Goal: Information Seeking & Learning: Learn about a topic

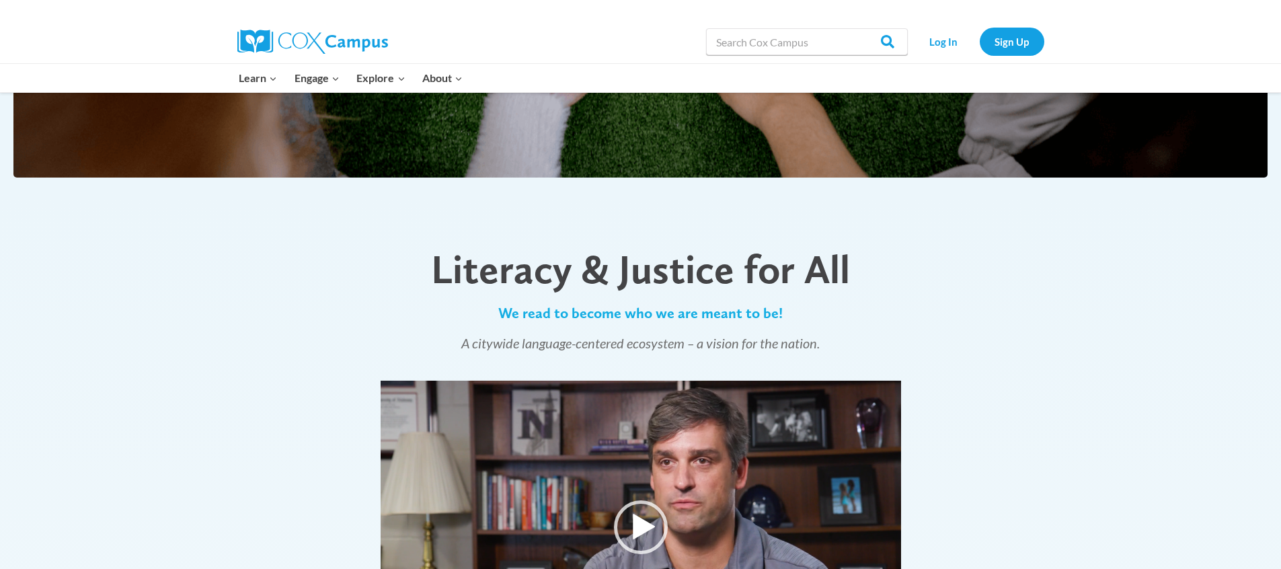
scroll to position [851, 0]
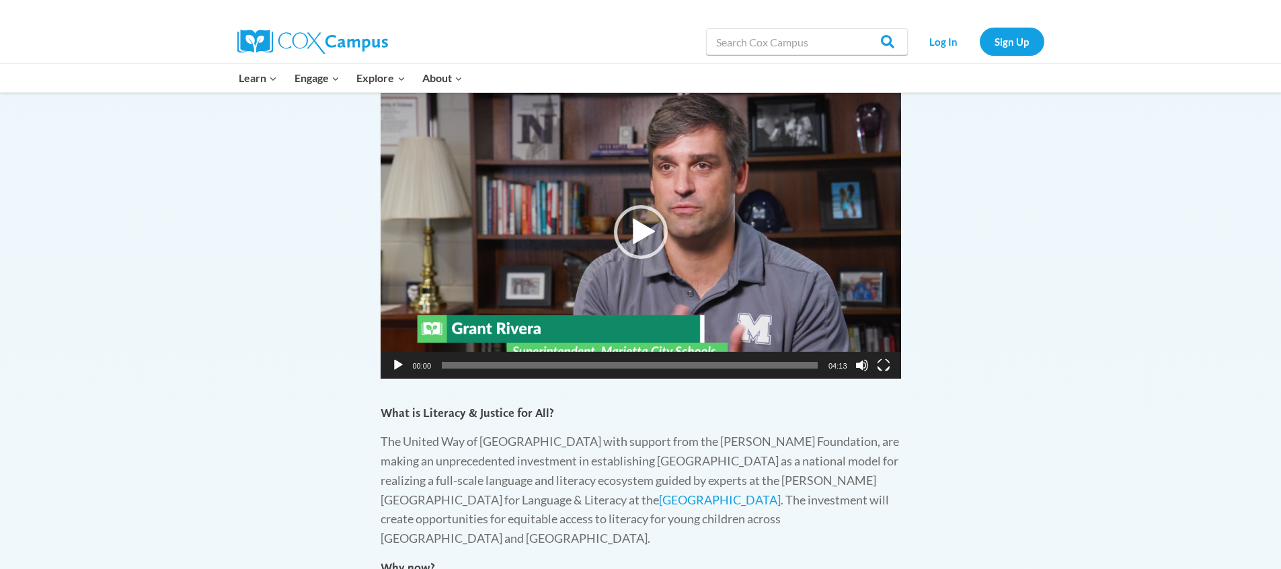
click at [395, 366] on button "Play" at bounding box center [397, 364] width 13 height 13
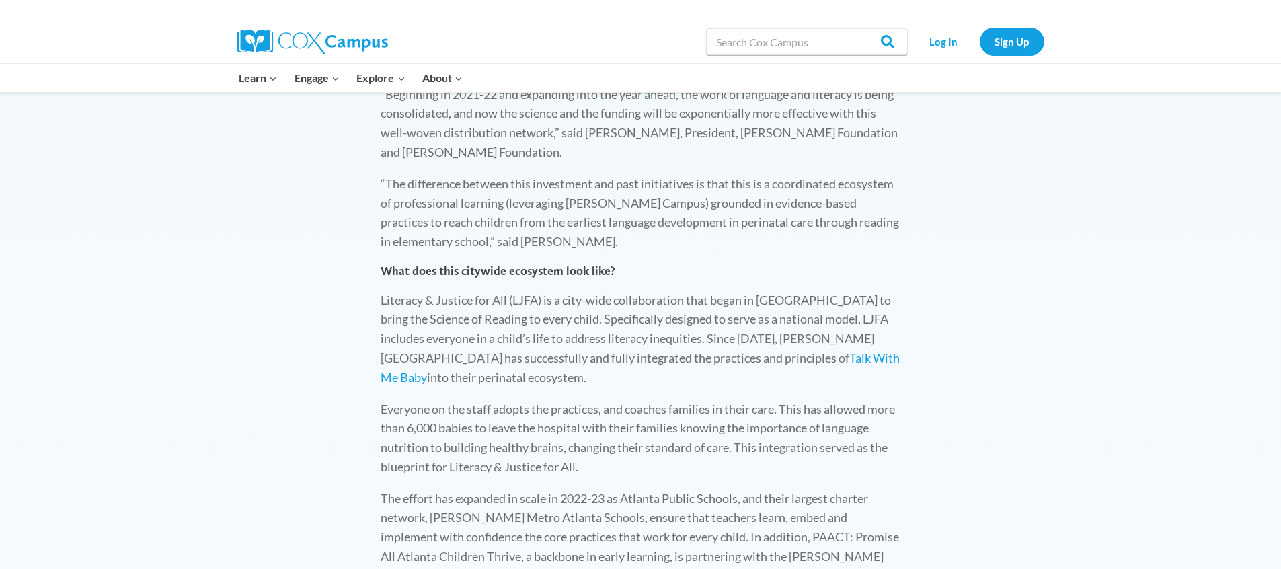
scroll to position [1554, 0]
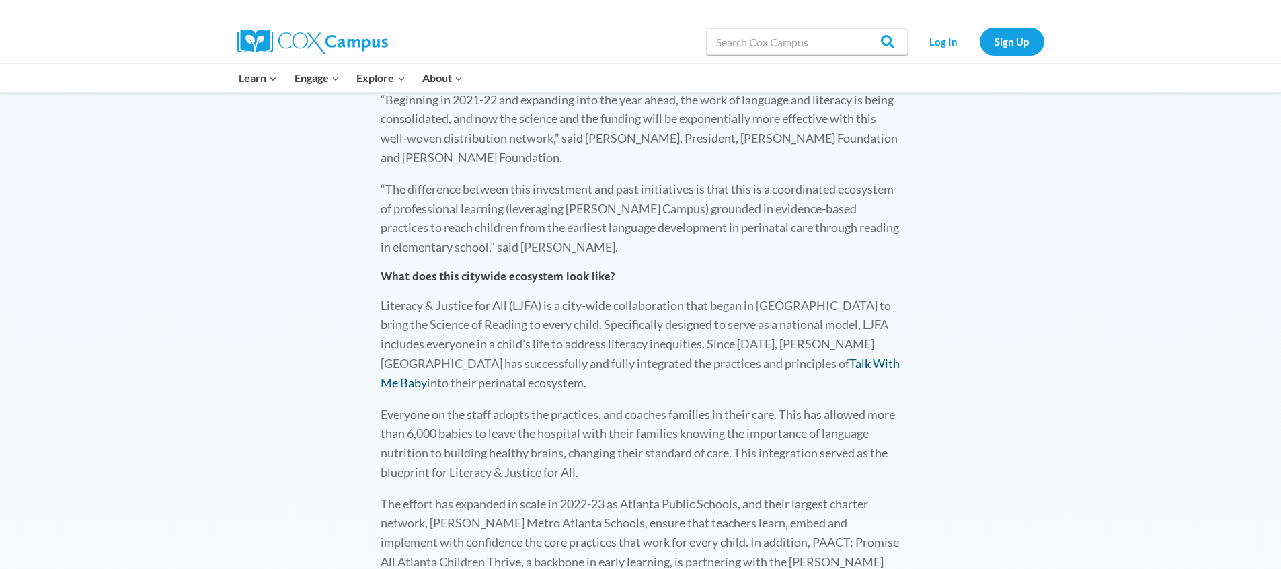
click at [721, 356] on link "Talk With Me Baby" at bounding box center [640, 373] width 519 height 34
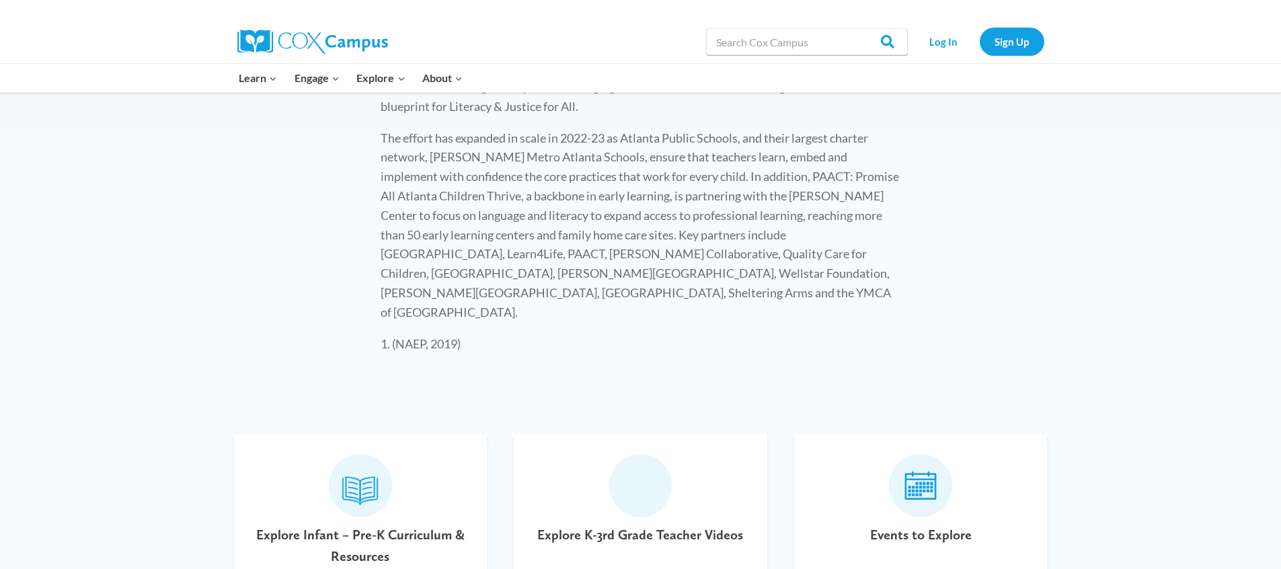
scroll to position [2133, 0]
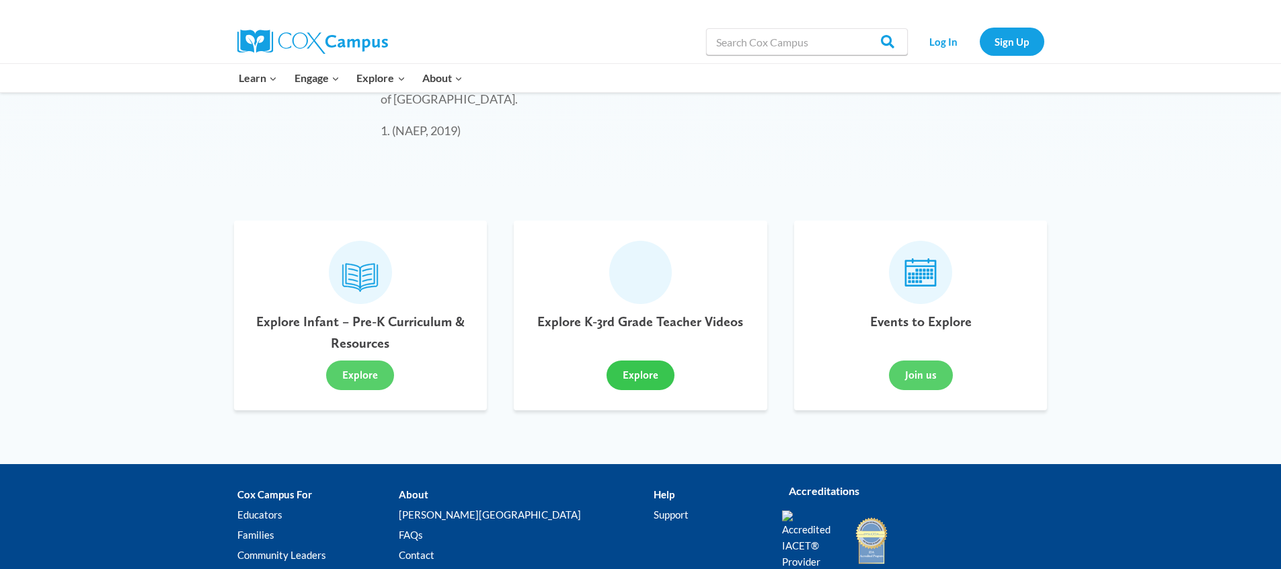
click at [634, 361] on button "Explore" at bounding box center [641, 376] width 68 height 30
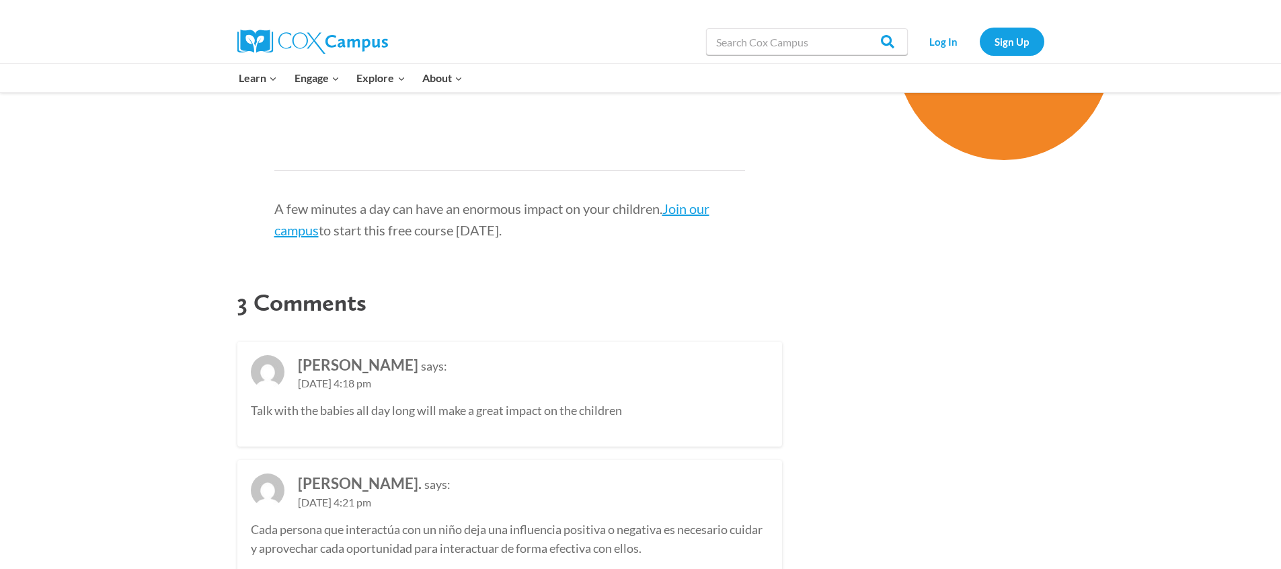
scroll to position [1490, 0]
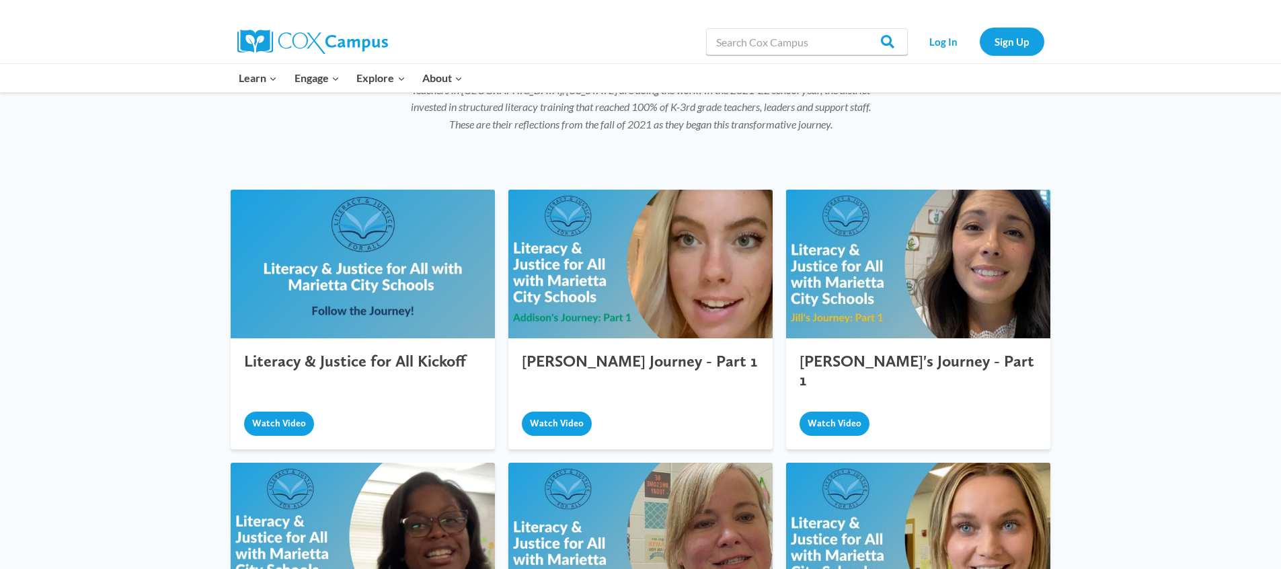
scroll to position [388, 0]
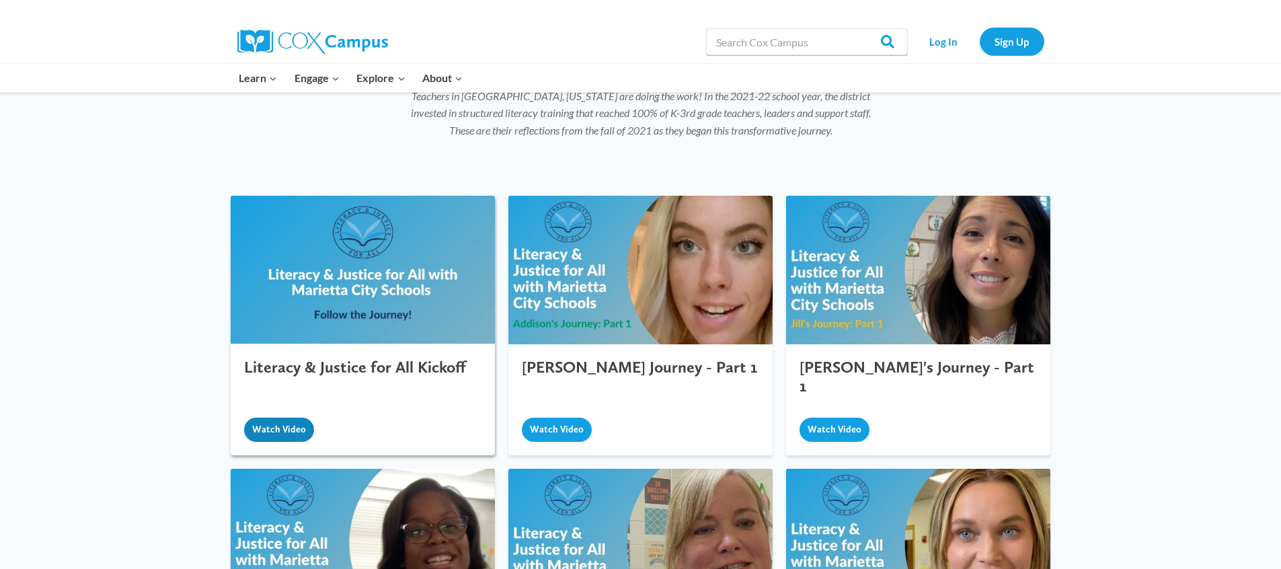
click at [276, 418] on button "Watch Video" at bounding box center [279, 430] width 70 height 24
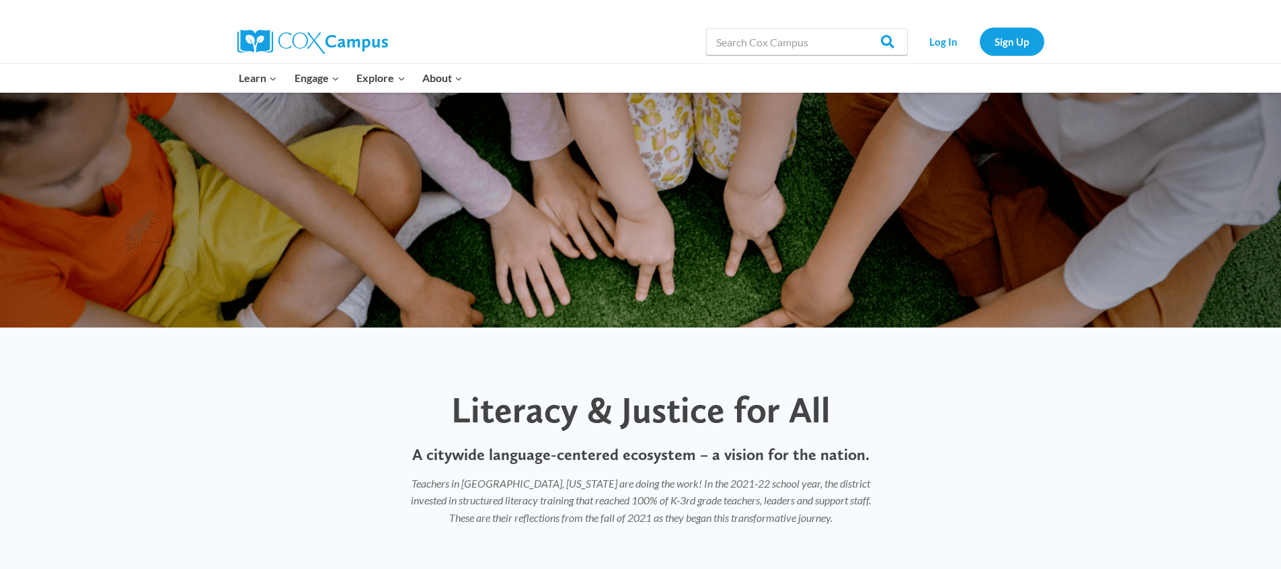
scroll to position [0, 0]
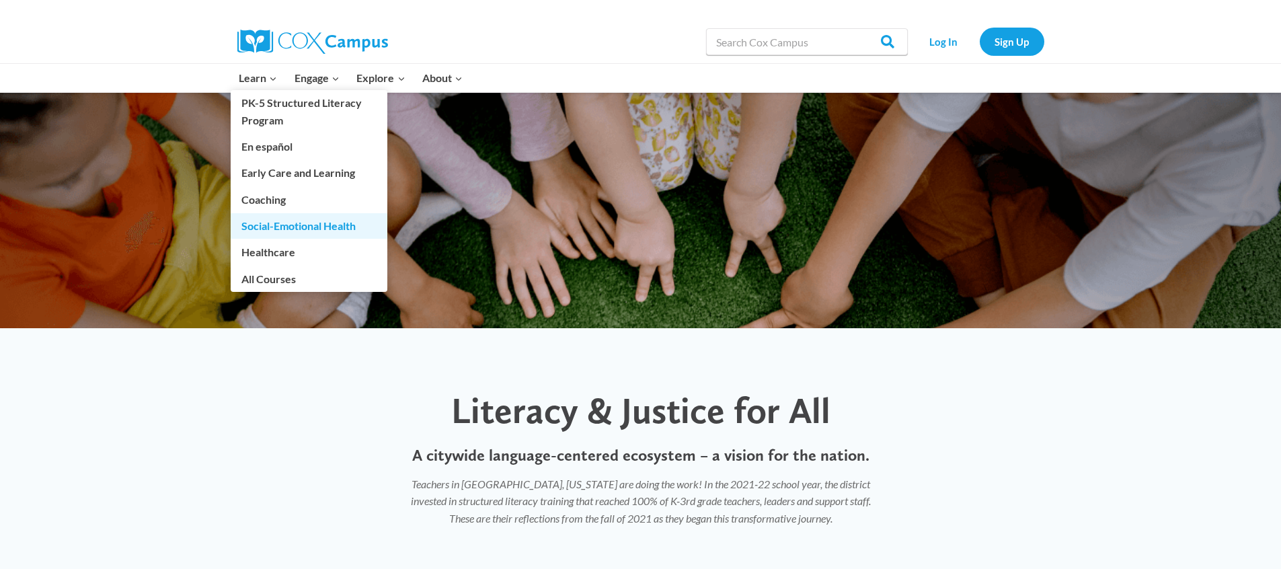
click at [312, 232] on link "Social-Emotional Health" at bounding box center [309, 226] width 157 height 26
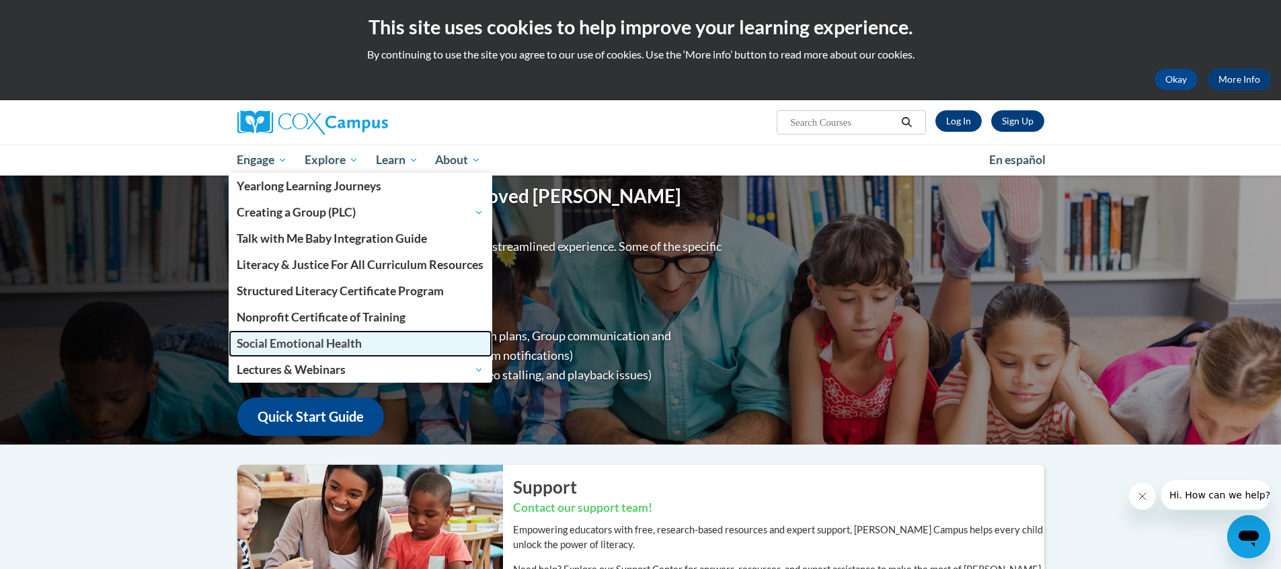
click at [303, 352] on link "Social Emotional Health" at bounding box center [361, 343] width 264 height 26
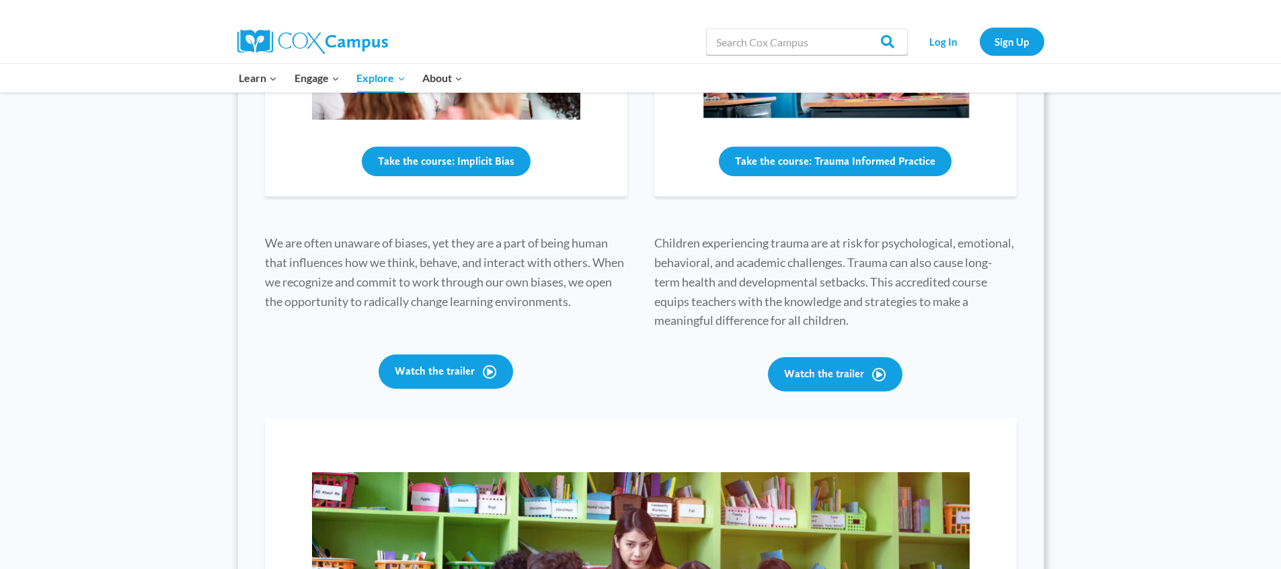
scroll to position [702, 0]
